Goal: Task Accomplishment & Management: Use online tool/utility

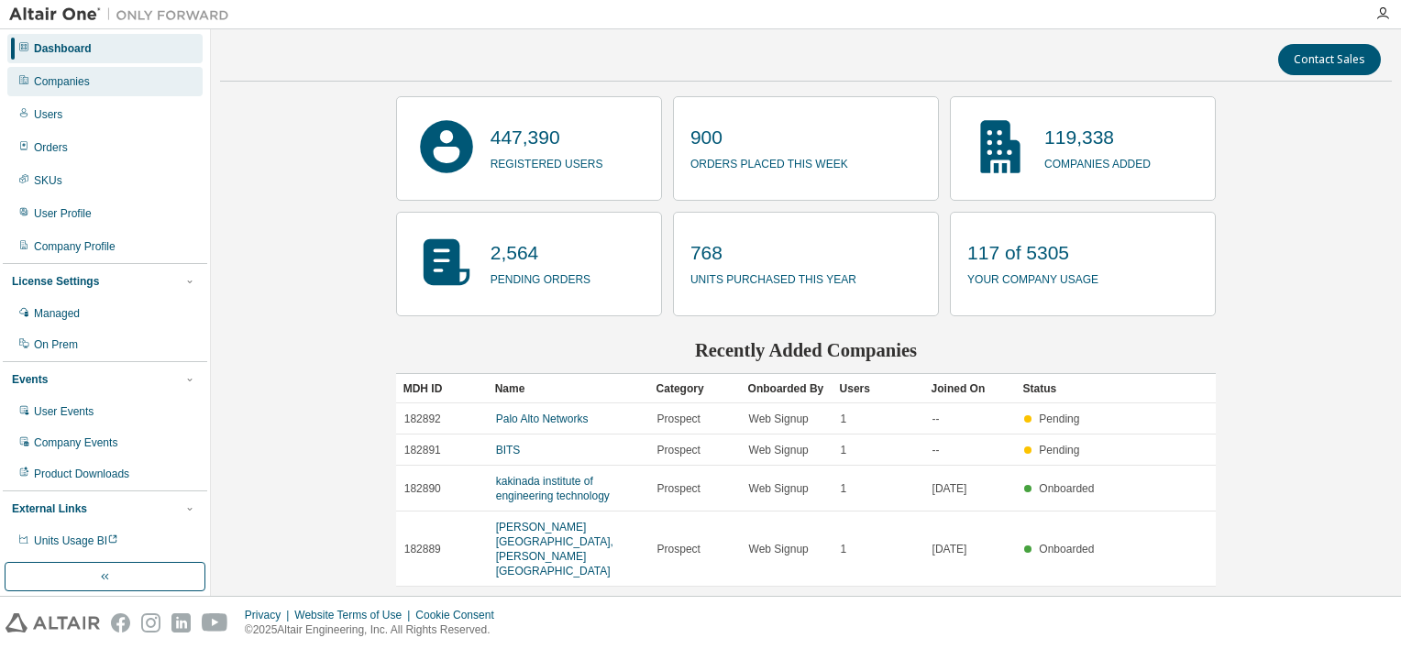
click at [79, 84] on div "Companies" at bounding box center [62, 81] width 56 height 15
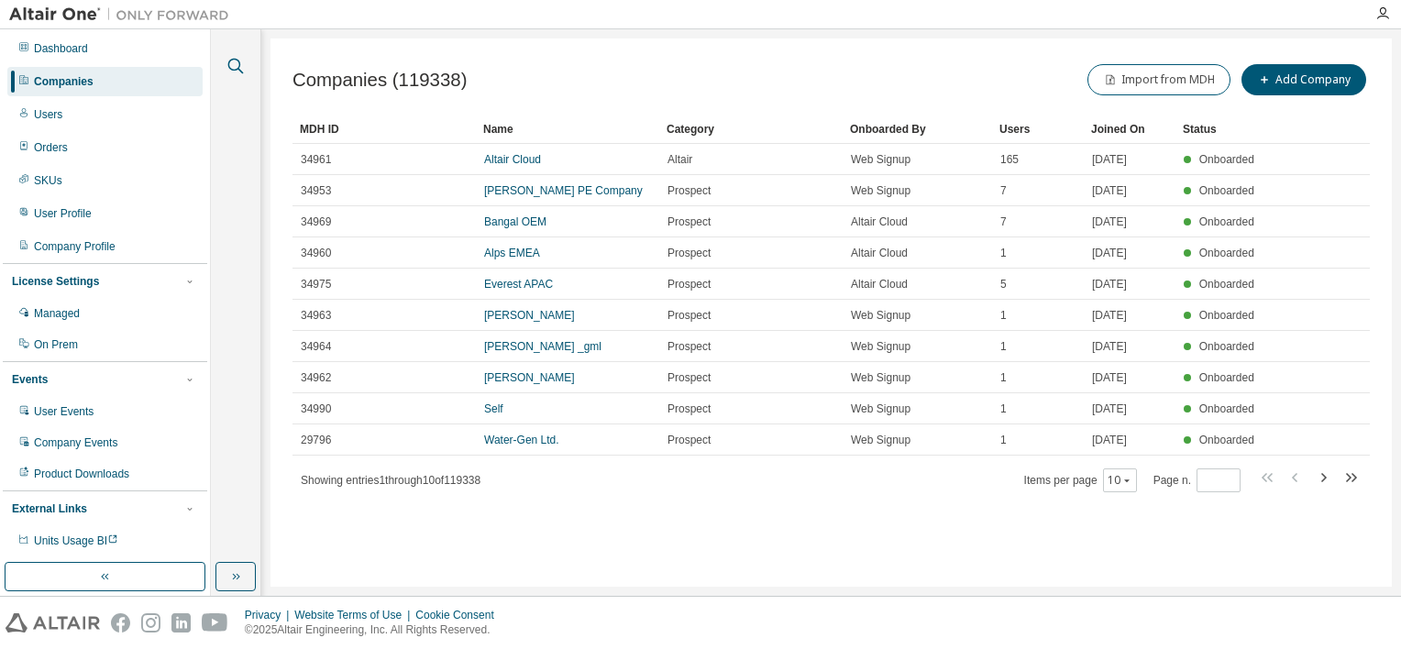
click at [235, 66] on icon "button" at bounding box center [236, 66] width 22 height 22
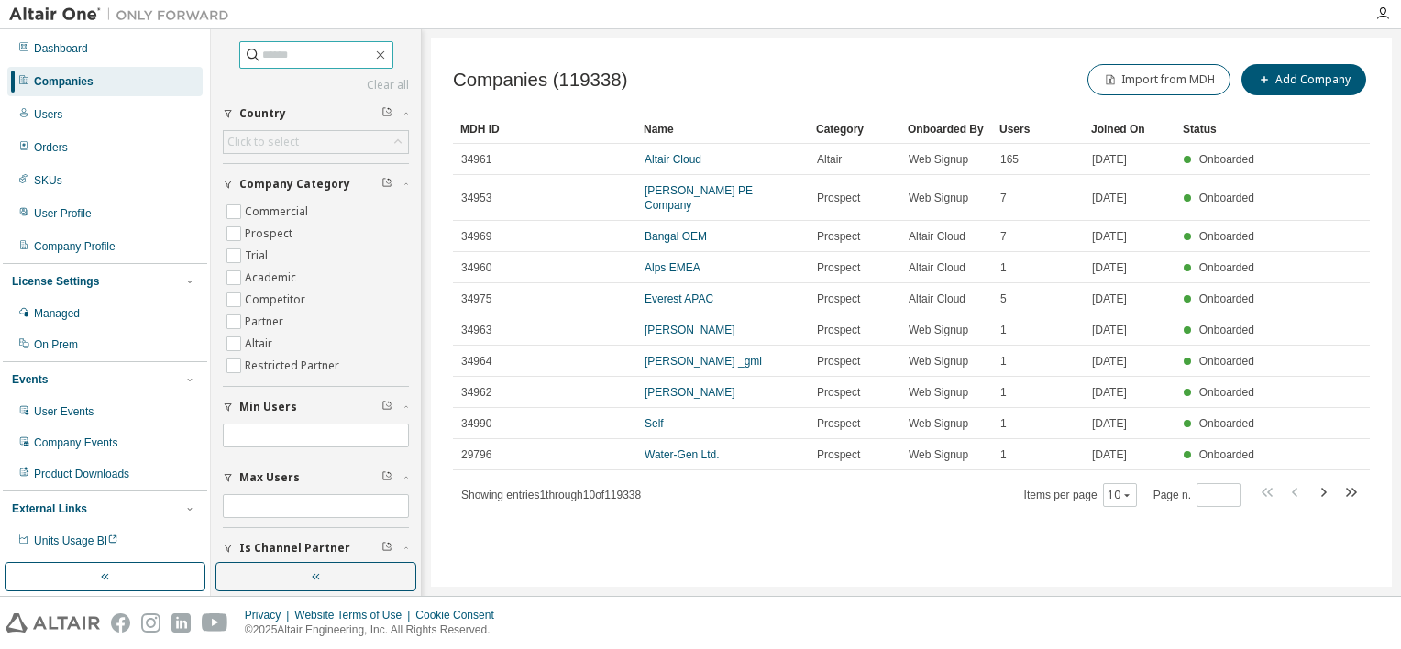
click at [331, 54] on input "text" at bounding box center [317, 55] width 110 height 18
type input "*****"
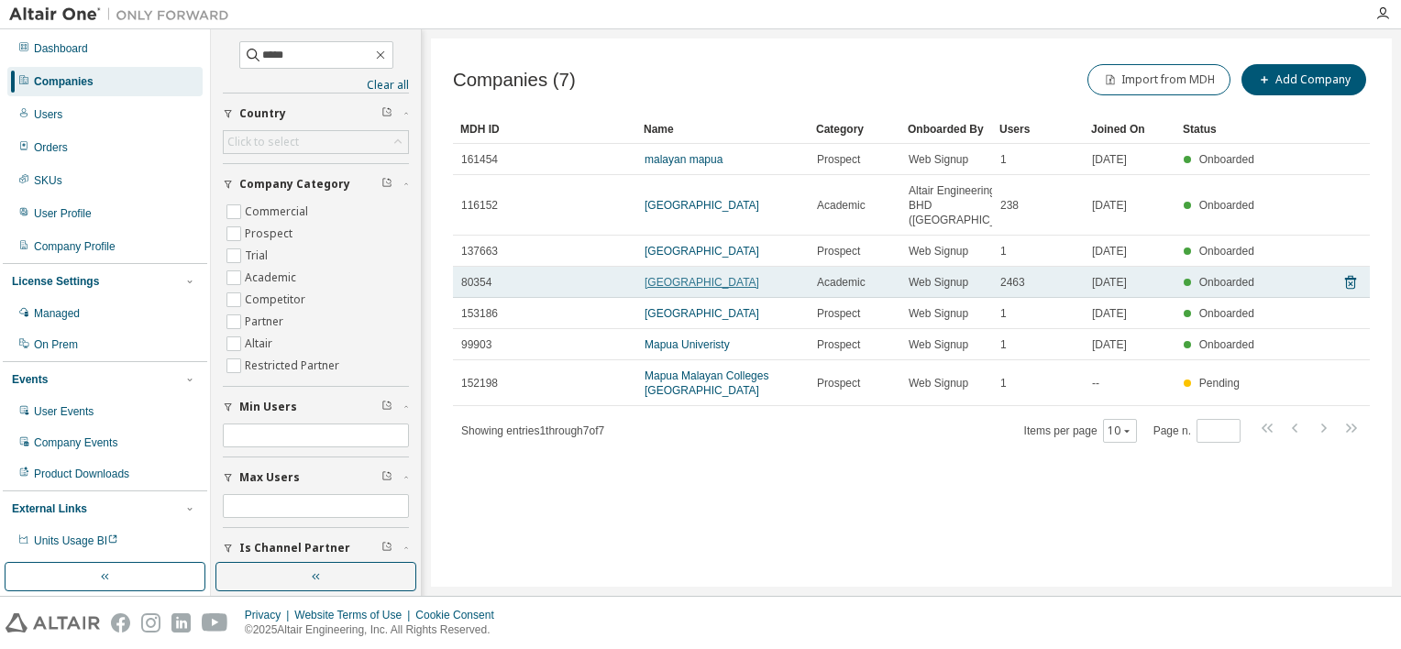
click at [720, 289] on link "[GEOGRAPHIC_DATA]" at bounding box center [701, 282] width 115 height 13
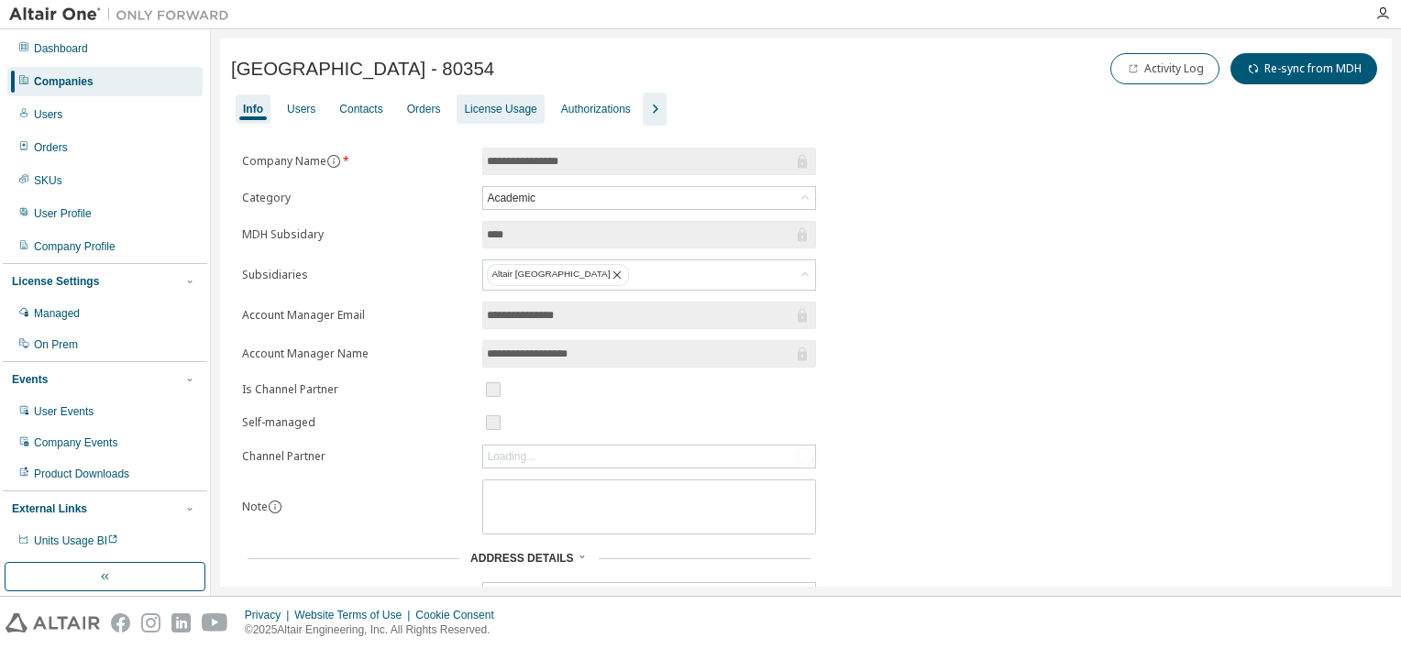
click at [492, 103] on div "License Usage" at bounding box center [500, 109] width 72 height 15
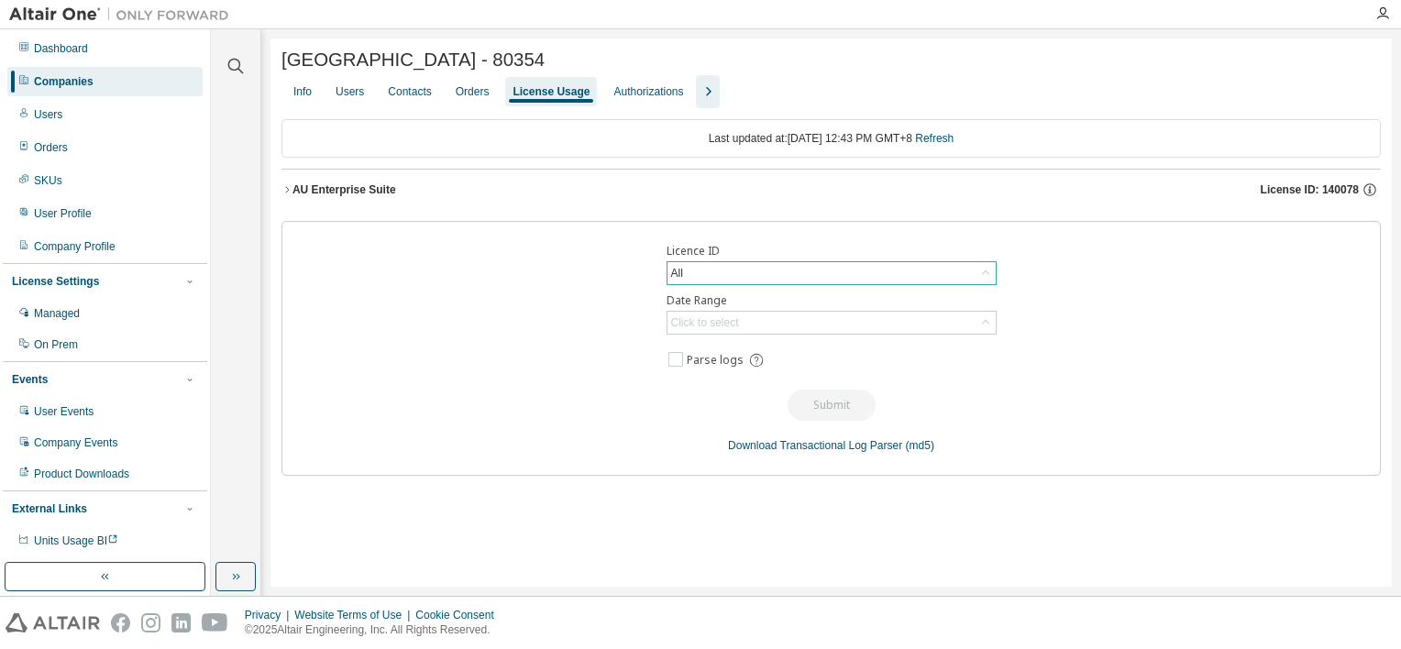
click at [746, 281] on div "All" at bounding box center [831, 273] width 328 height 22
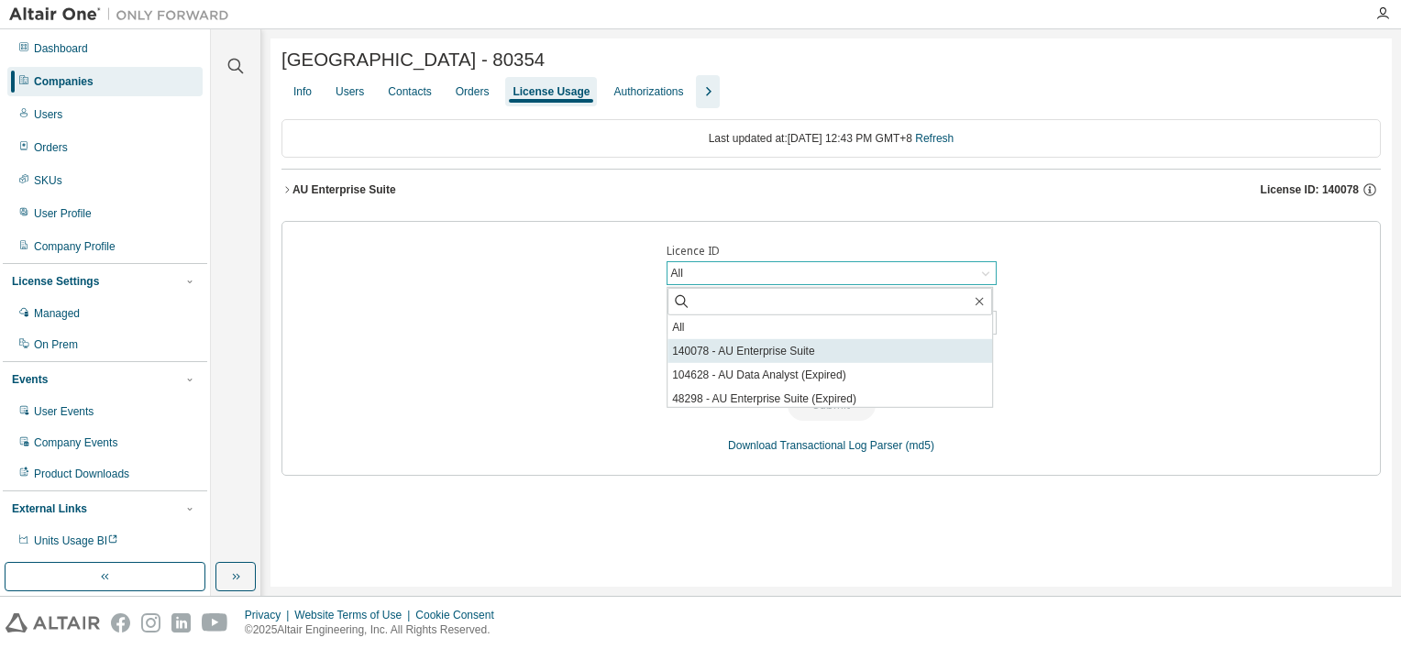
click at [914, 351] on li "140078 - AU Enterprise Suite" at bounding box center [829, 351] width 325 height 24
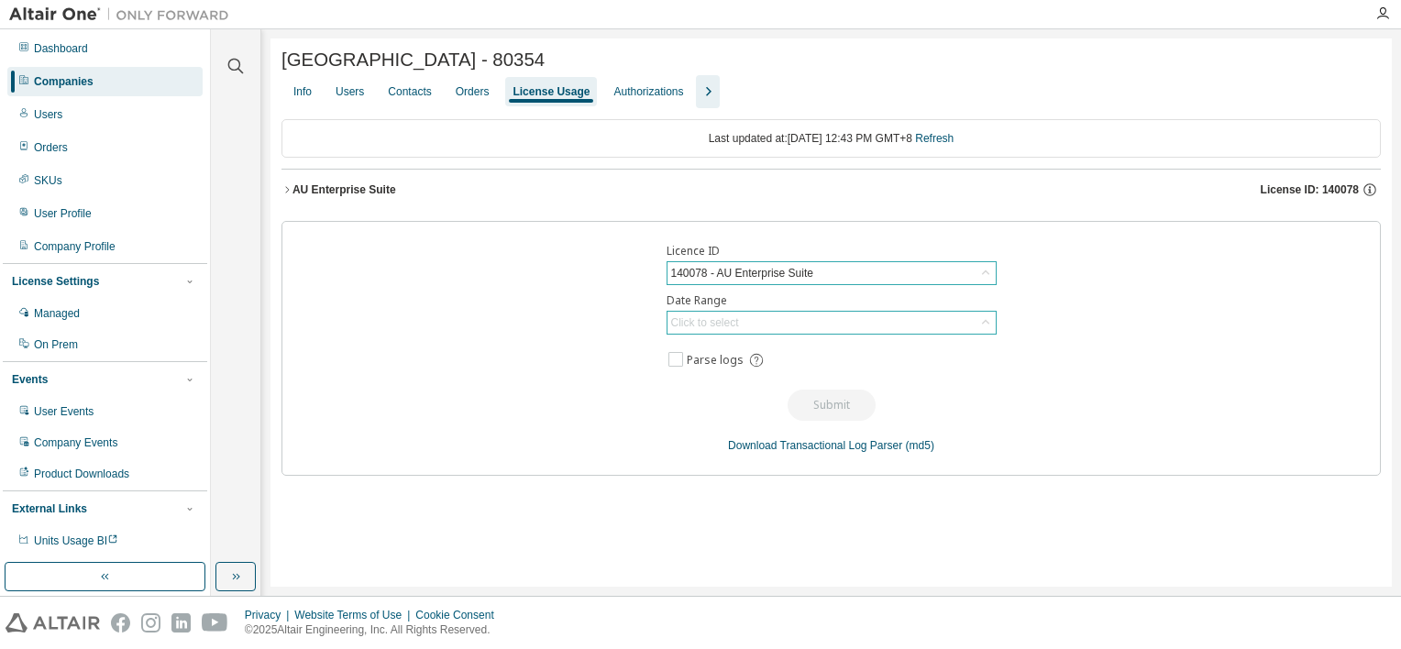
click at [837, 330] on div "Click to select" at bounding box center [831, 323] width 328 height 22
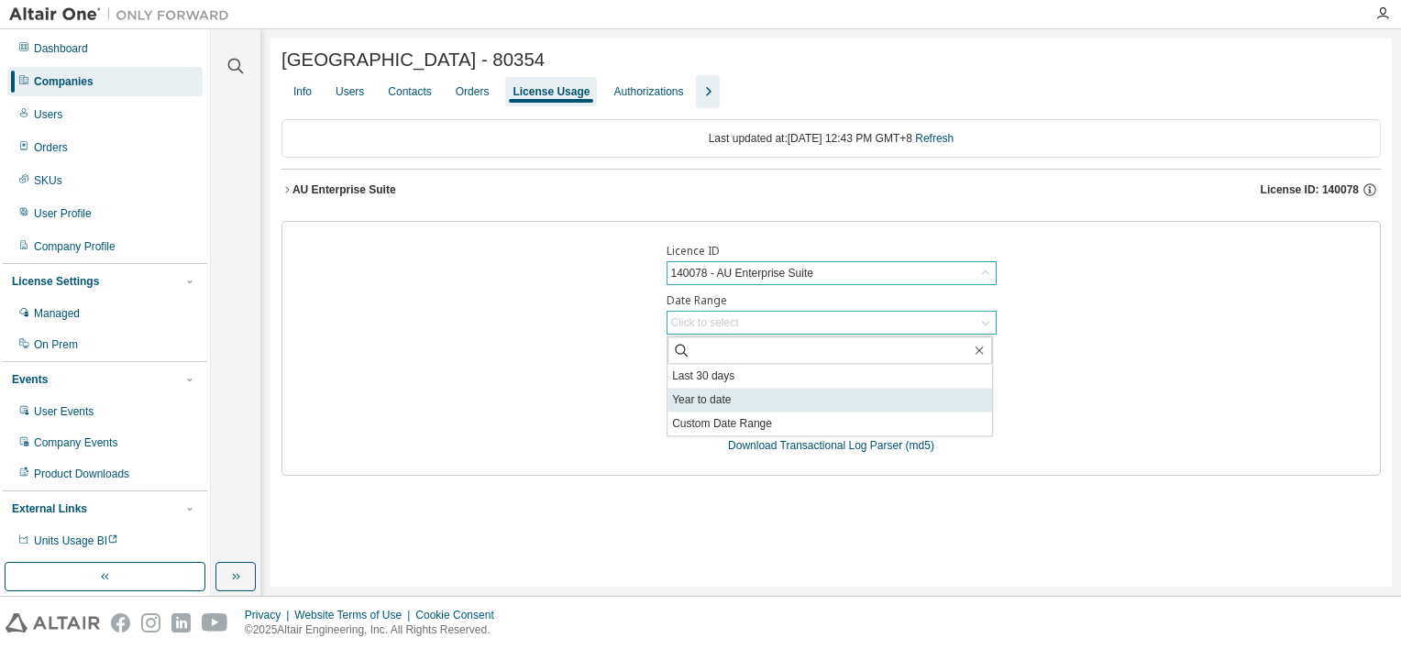
click at [781, 400] on li "Year to date" at bounding box center [829, 400] width 325 height 24
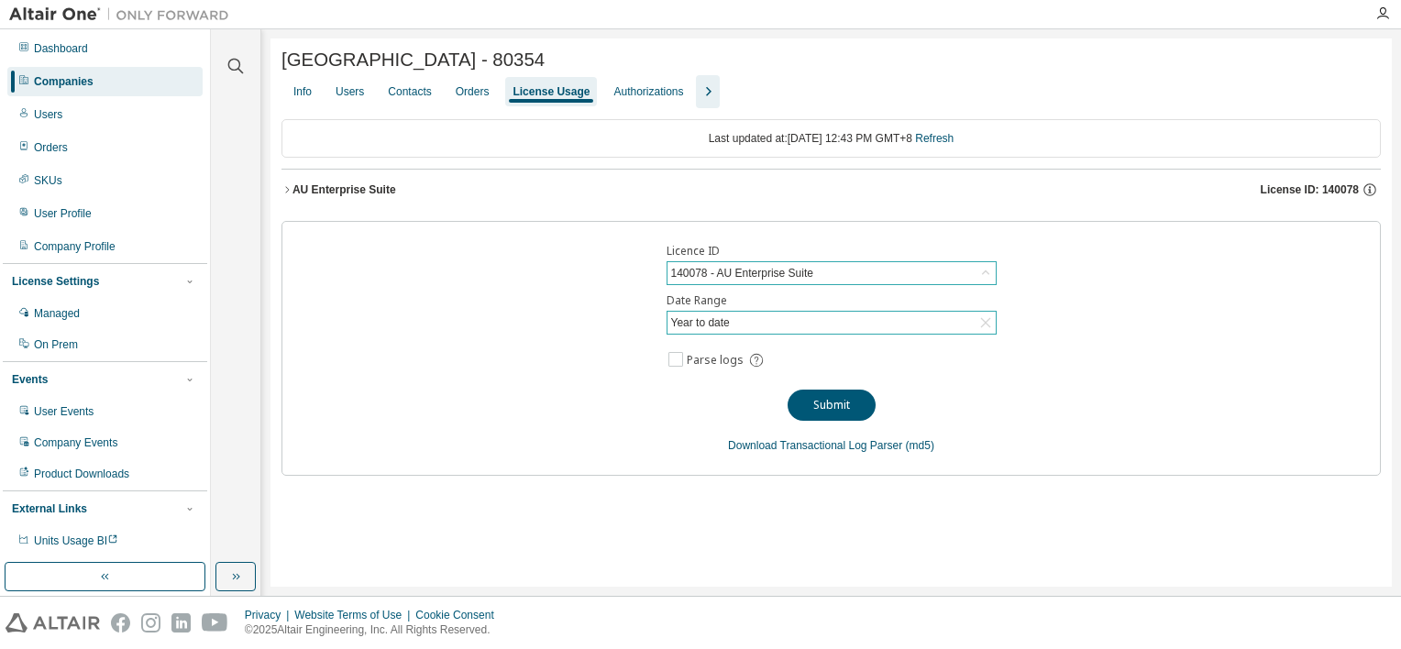
click at [986, 282] on icon at bounding box center [985, 273] width 18 height 18
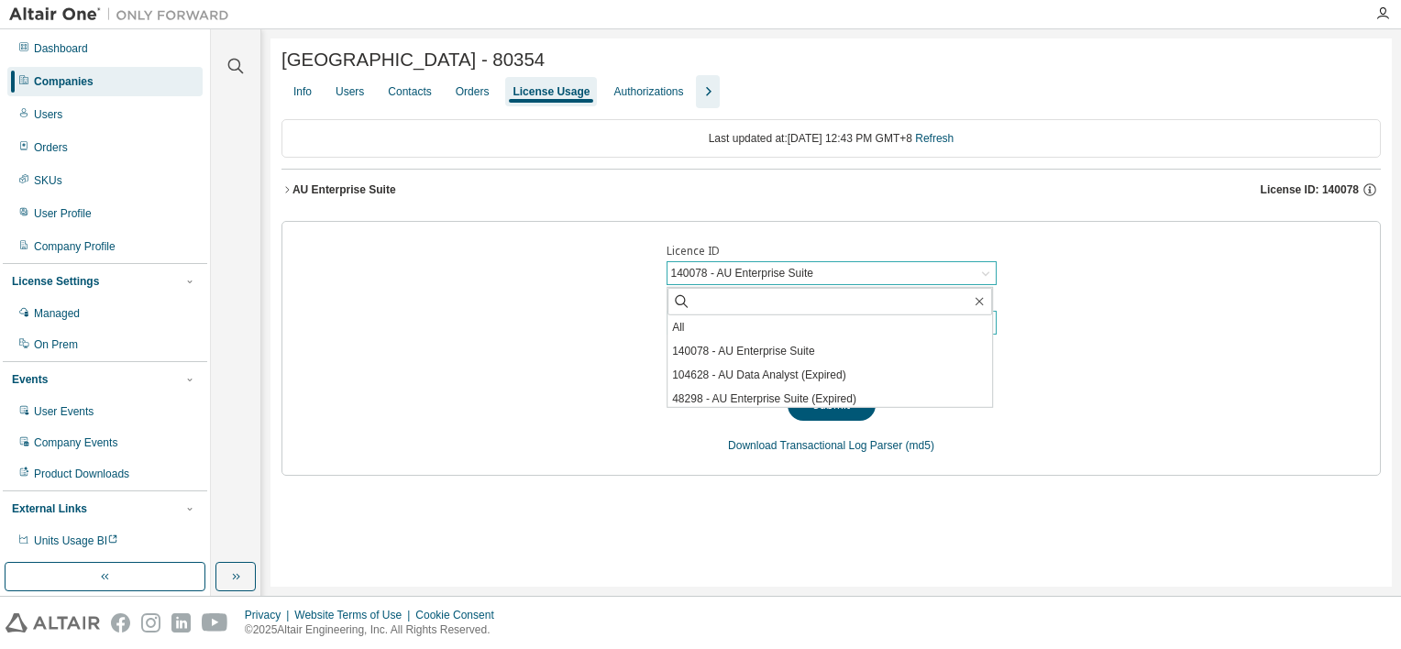
click at [1093, 286] on div "Licence ID 140078 - AU Enterprise Suite All 140078 - AU Enterprise Suite 104628…" at bounding box center [830, 348] width 1099 height 255
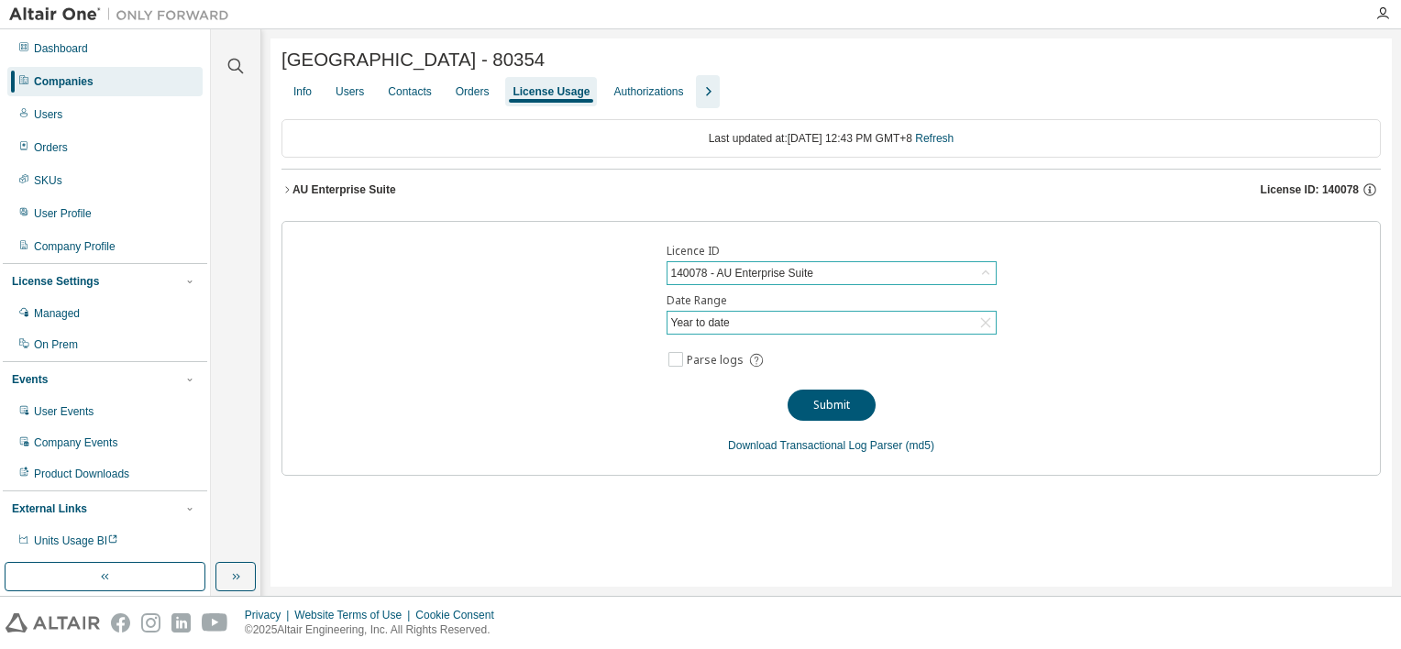
click at [289, 191] on icon "button" at bounding box center [286, 189] width 11 height 11
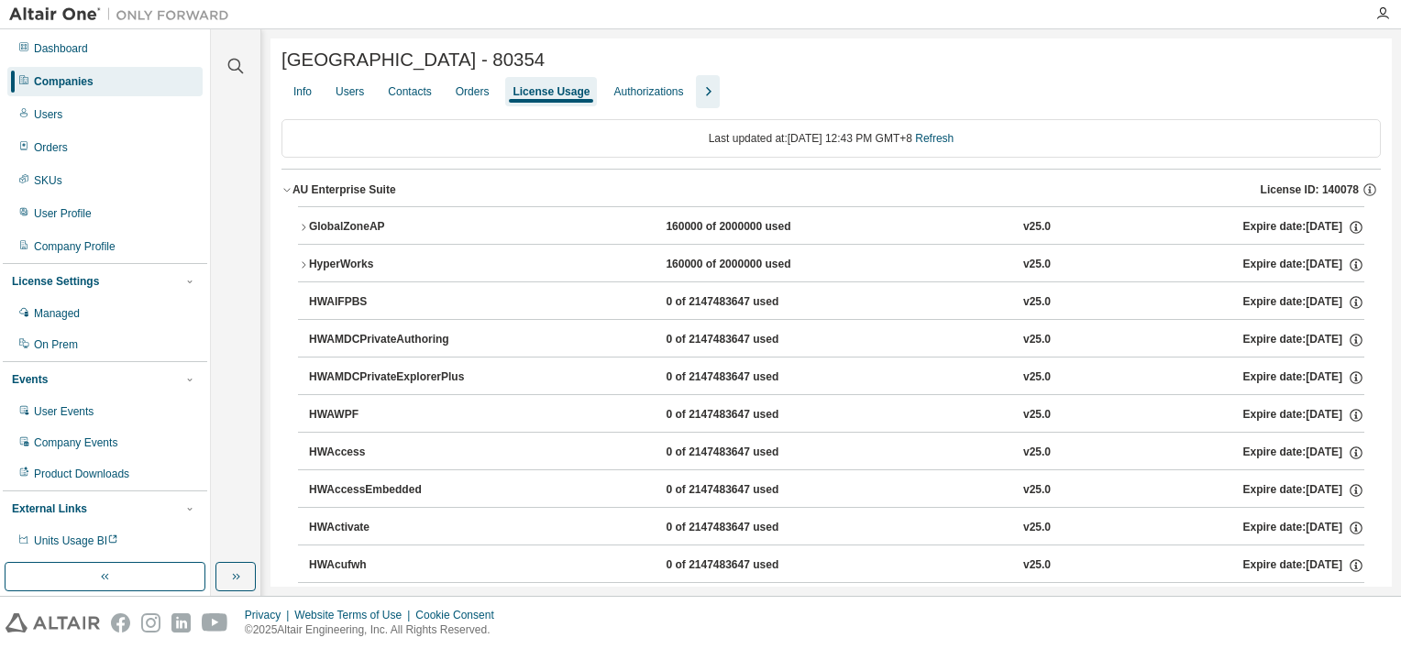
click at [282, 194] on icon "button" at bounding box center [286, 189] width 11 height 11
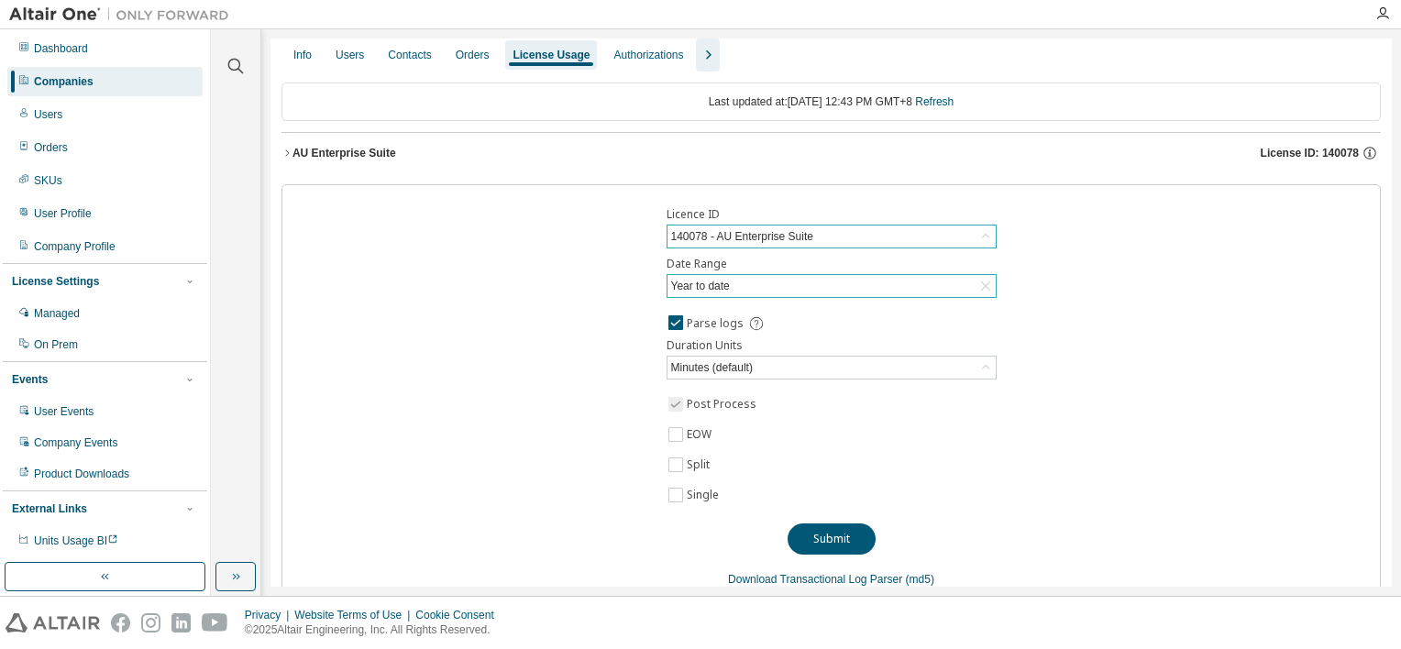
scroll to position [72, 0]
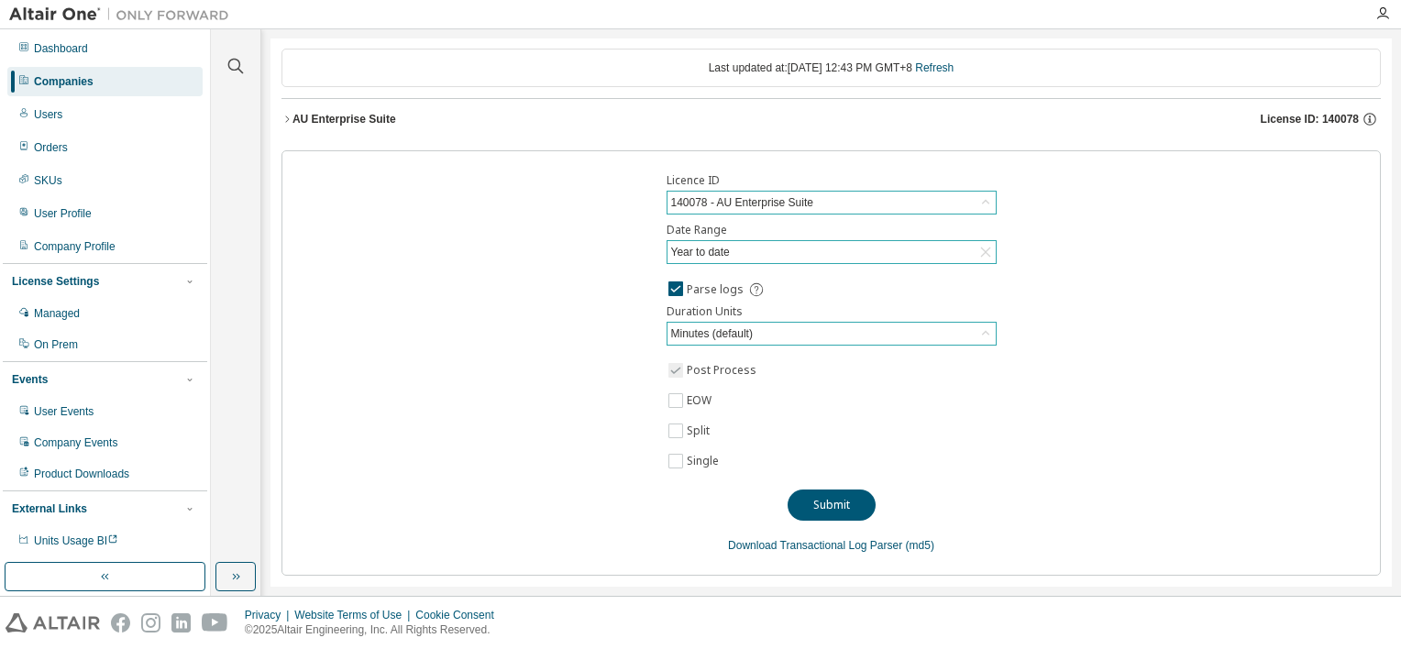
click at [767, 338] on div "Minutes (default)" at bounding box center [831, 334] width 328 height 22
click at [841, 507] on button "Submit" at bounding box center [831, 505] width 88 height 31
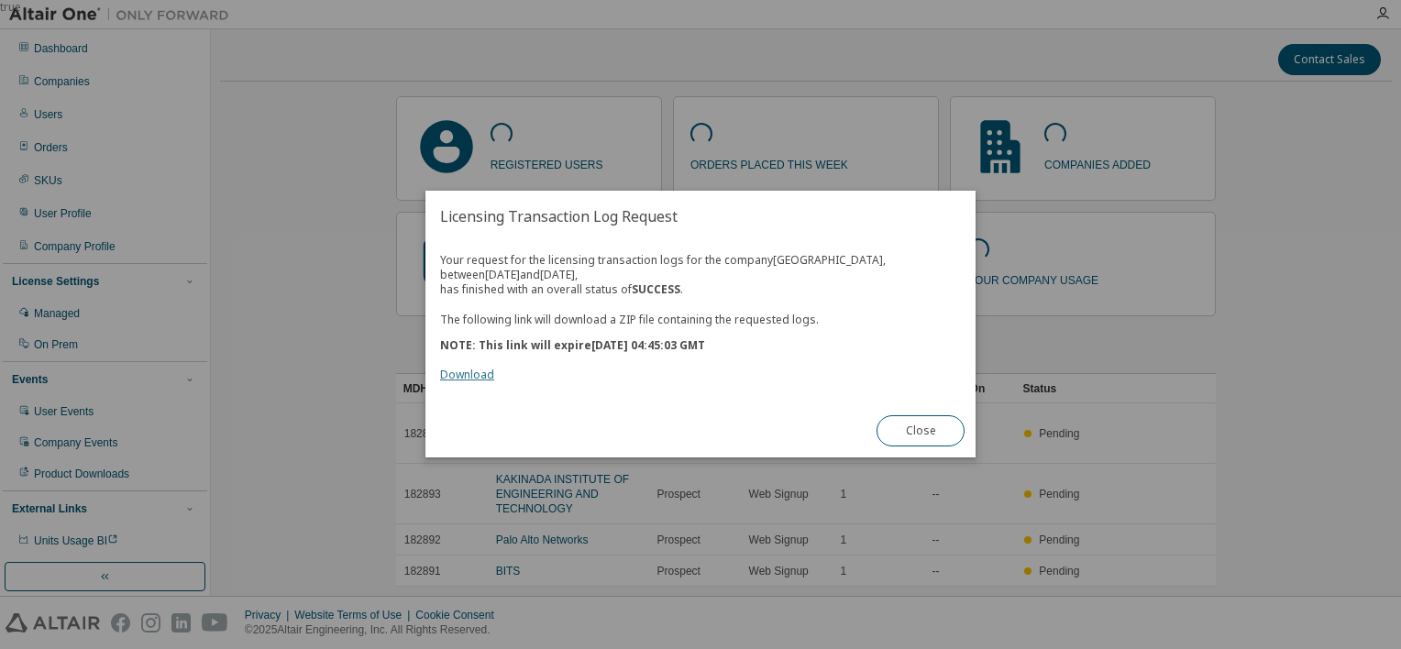
click at [485, 378] on link "Download" at bounding box center [467, 376] width 54 height 16
